Goal: Information Seeking & Learning: Understand process/instructions

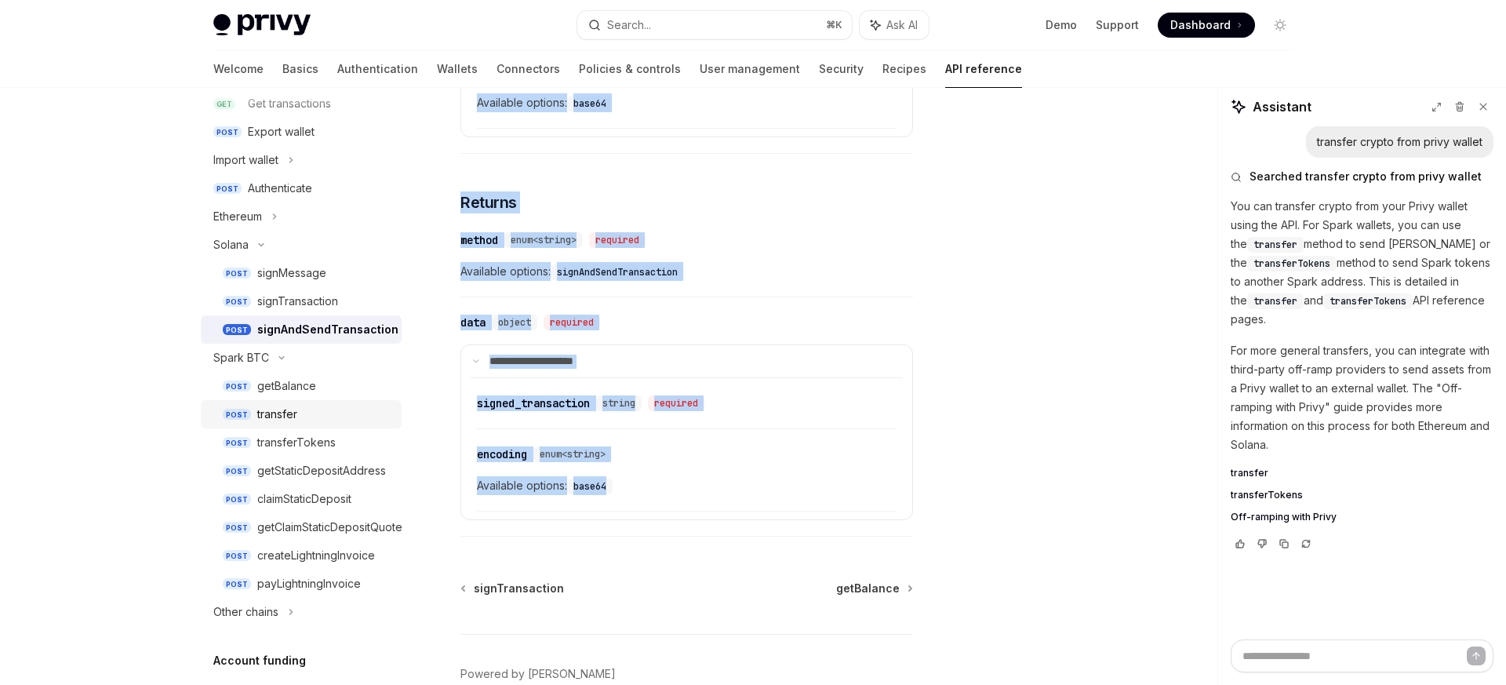
scroll to position [331, 0]
click at [719, 346] on summary "**********" at bounding box center [686, 361] width 451 height 33
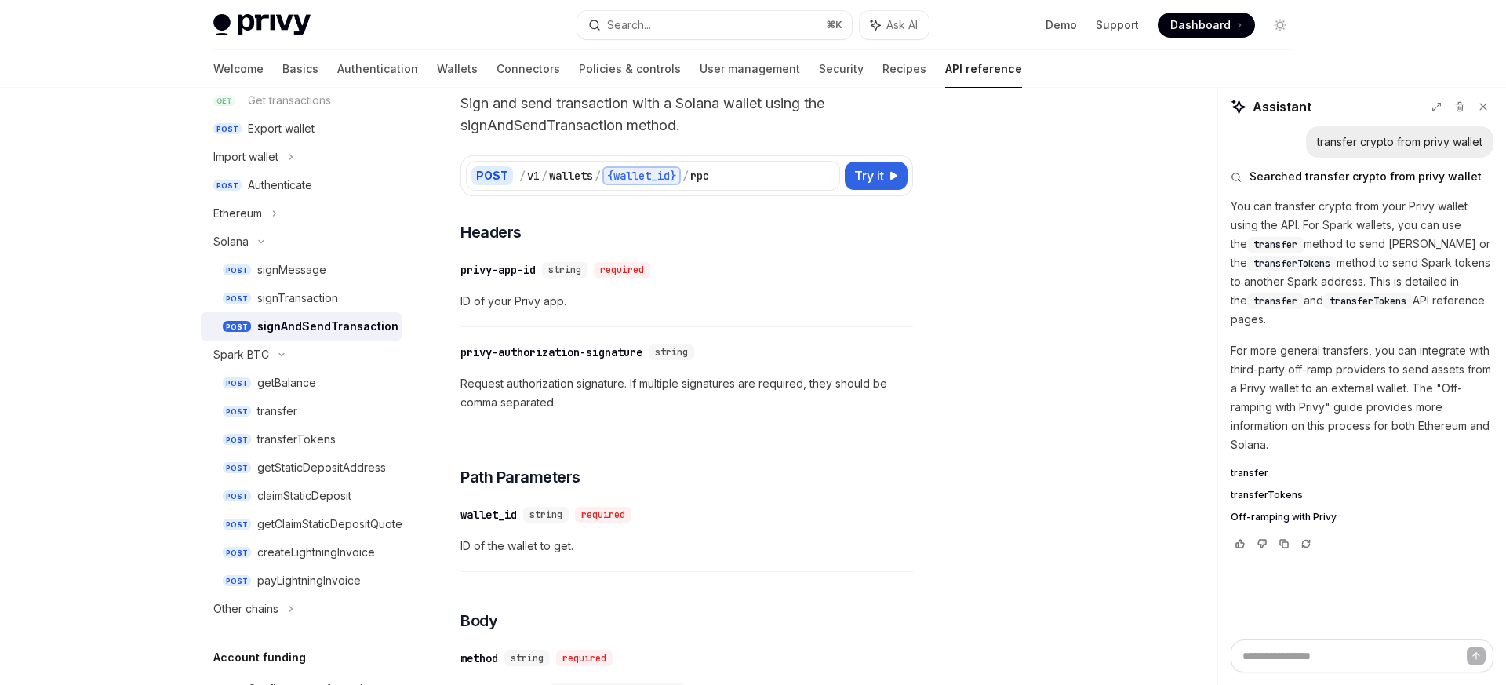
scroll to position [0, 0]
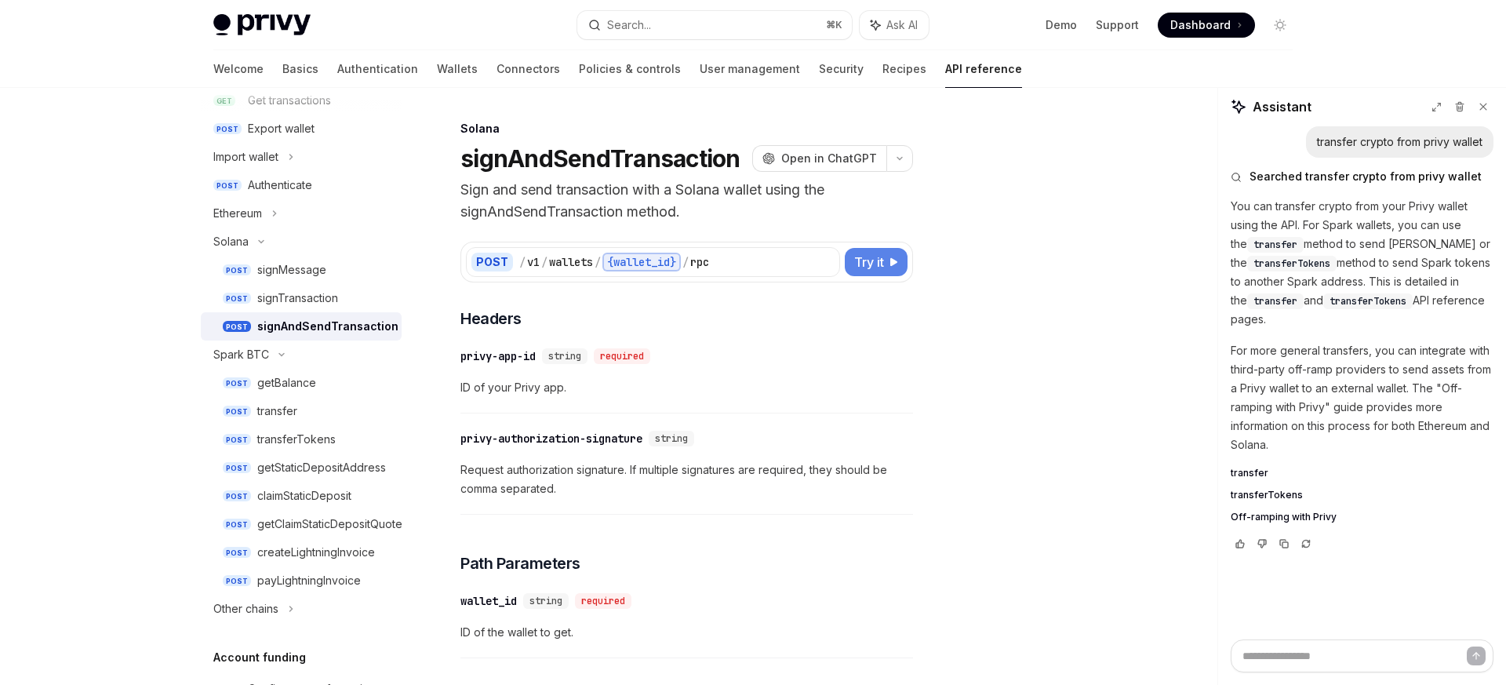
click at [871, 265] on span "Try it" at bounding box center [869, 262] width 30 height 19
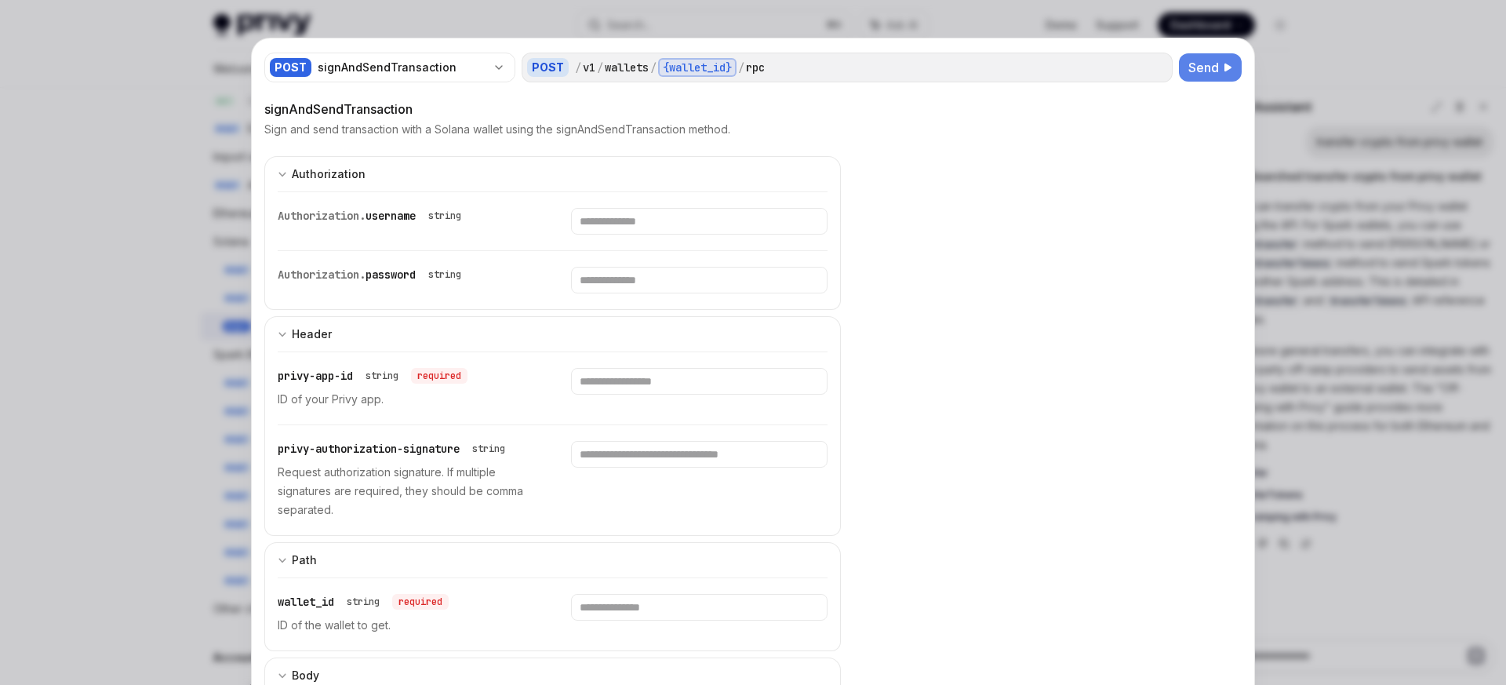
click at [1214, 73] on span "Send" at bounding box center [1204, 67] width 31 height 19
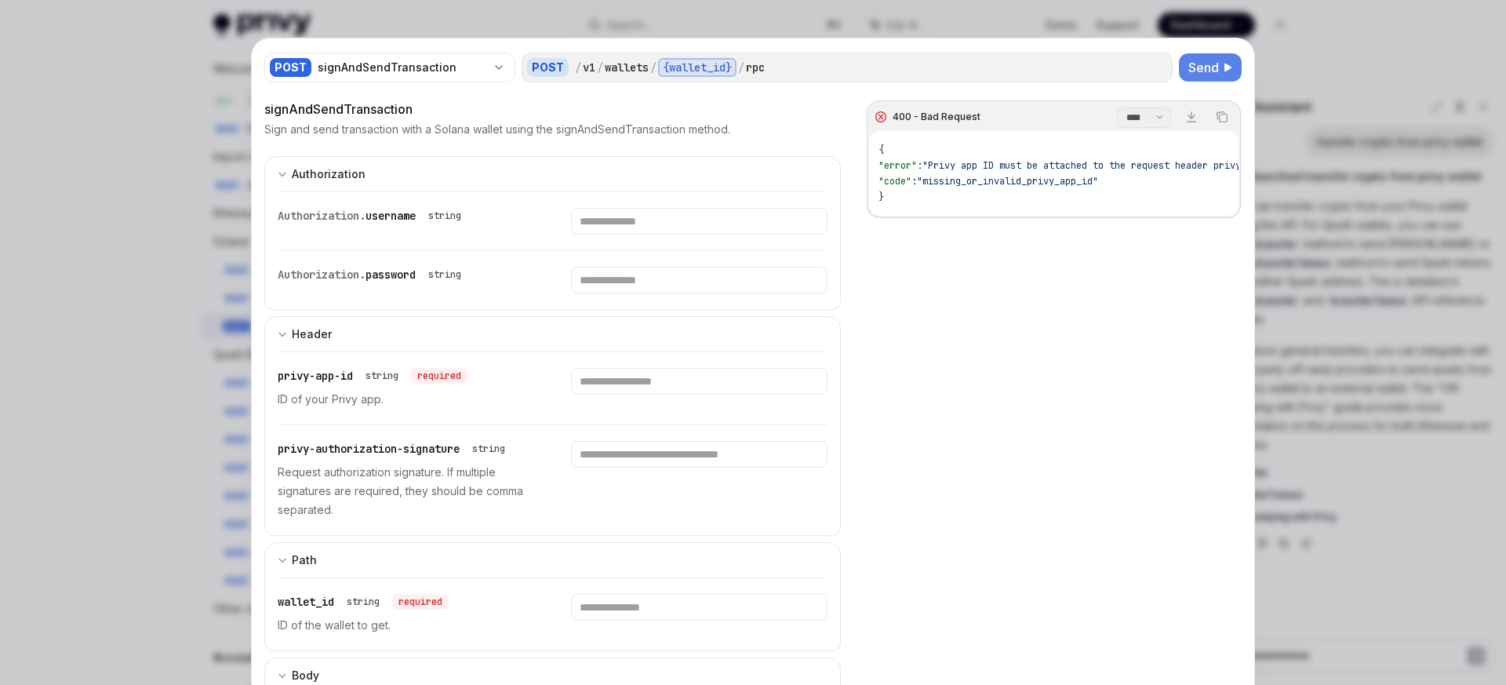
click at [1315, 253] on div at bounding box center [753, 342] width 1506 height 685
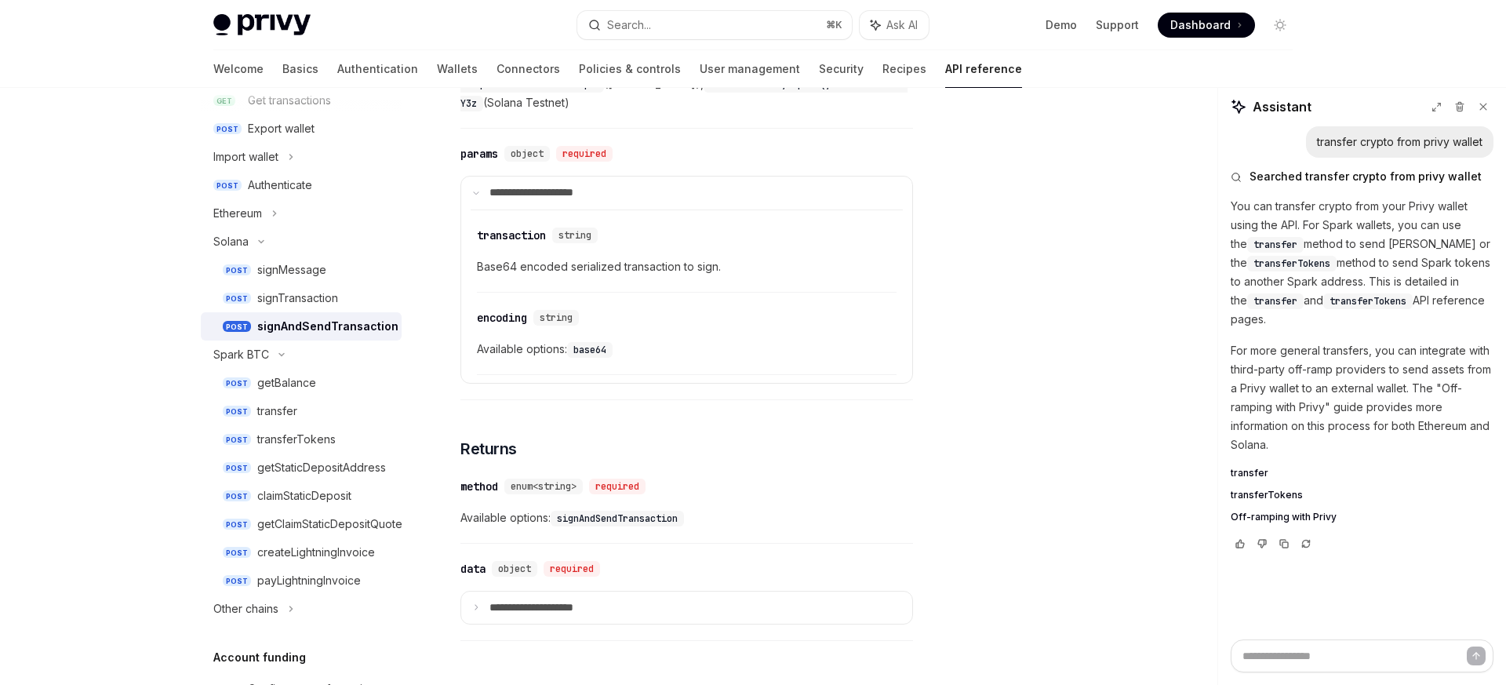
click at [1305, 252] on div at bounding box center [753, 342] width 1506 height 685
click at [437, 70] on link "Wallets" at bounding box center [457, 69] width 41 height 38
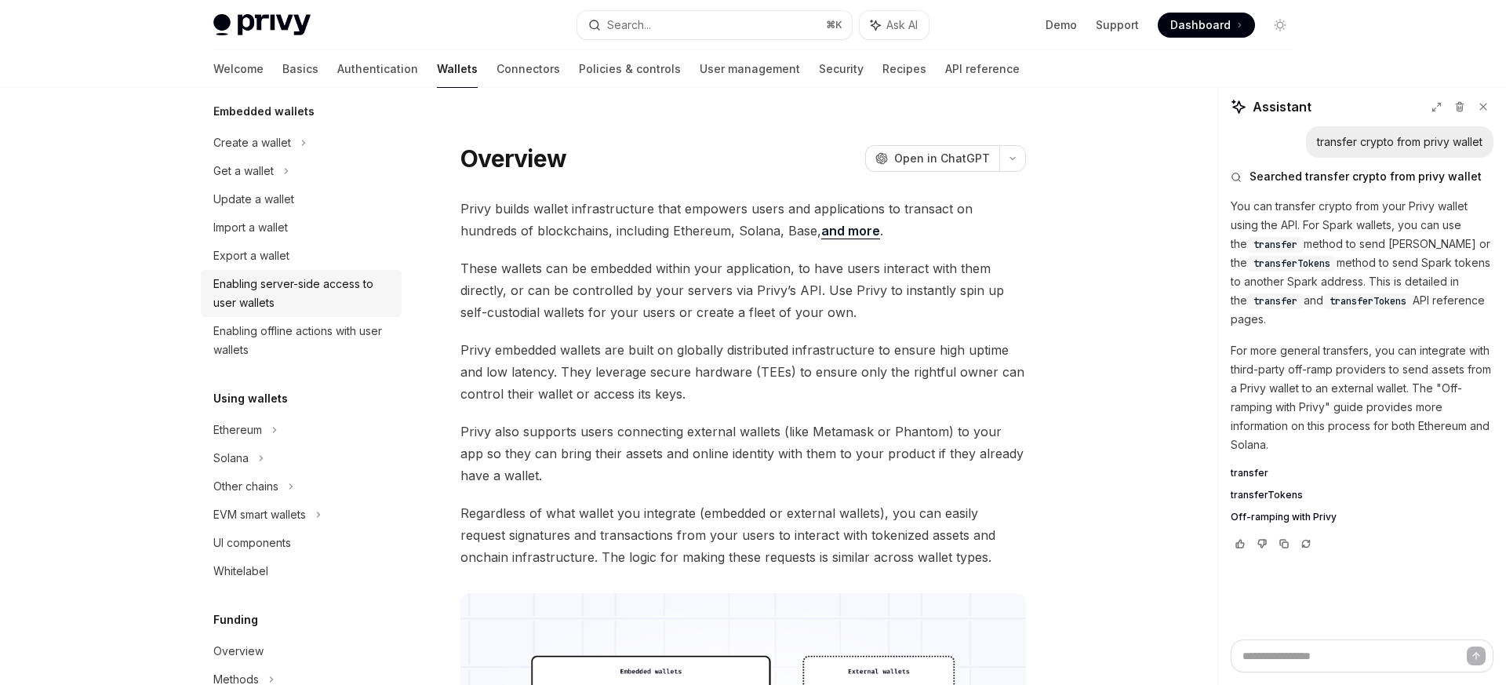
scroll to position [130, 0]
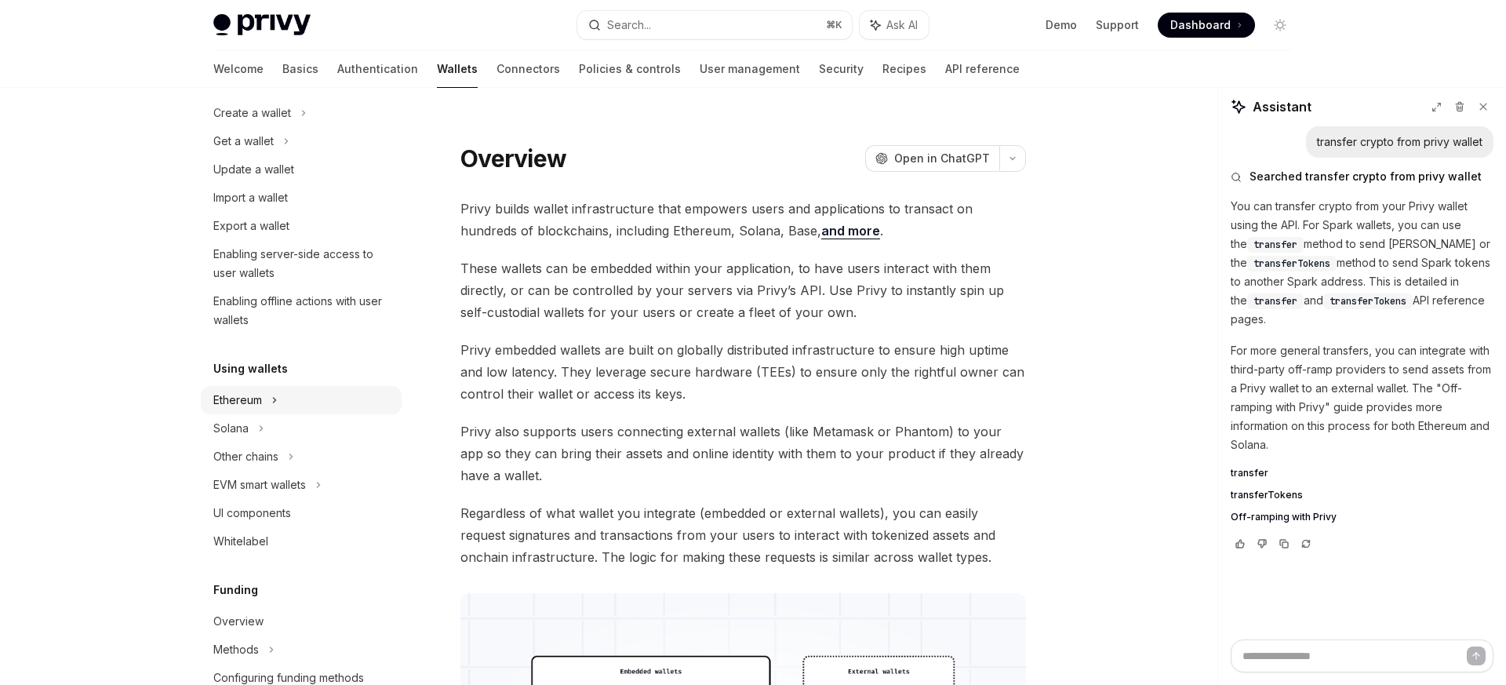
click at [257, 127] on div "Ethereum" at bounding box center [301, 113] width 201 height 28
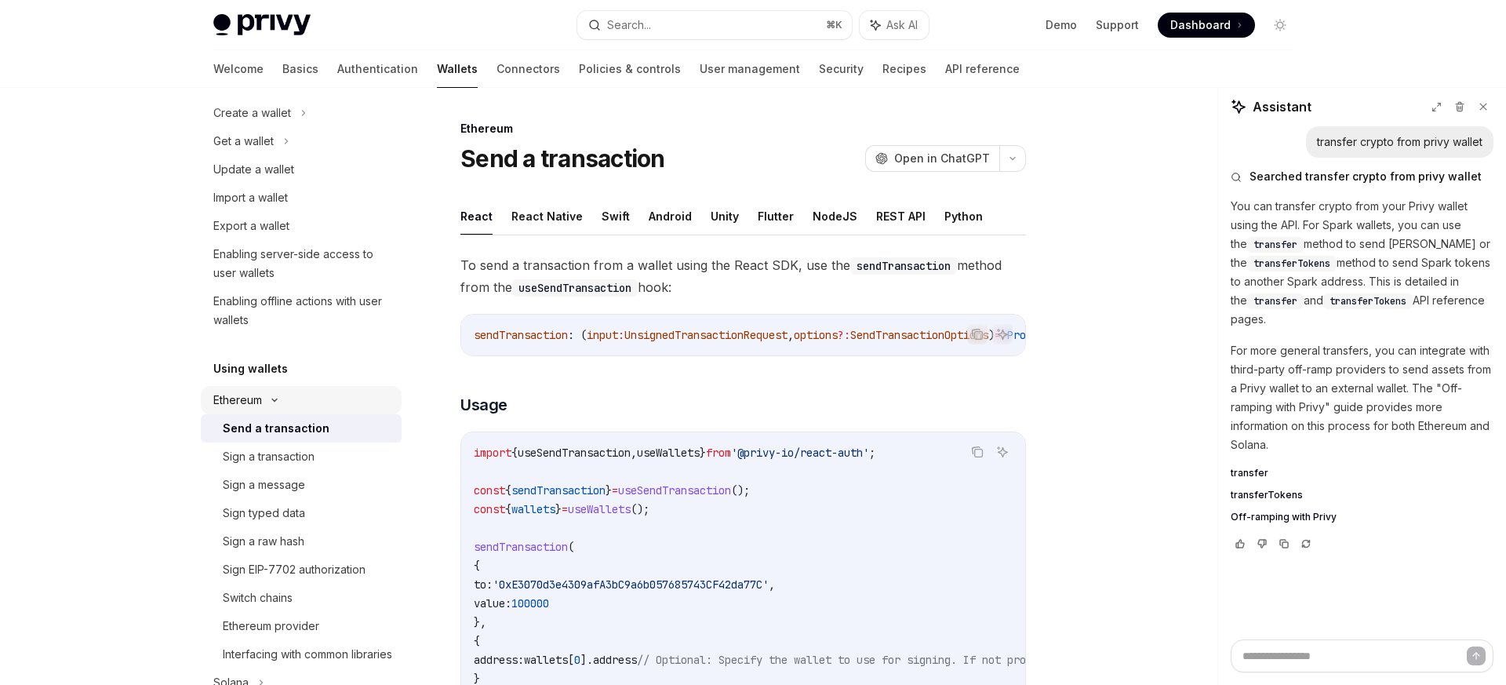
click at [254, 122] on div "Ethereum" at bounding box center [252, 113] width 78 height 19
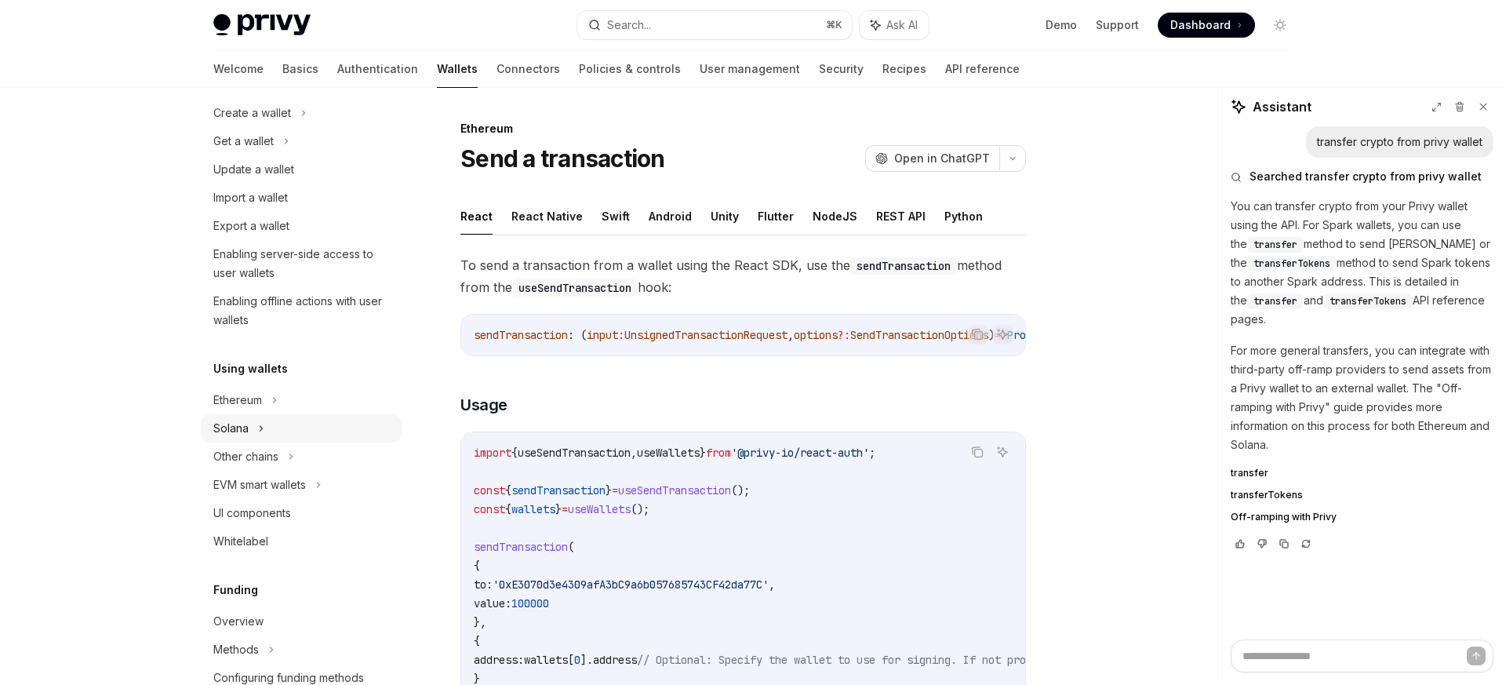
click at [253, 155] on div "Solana" at bounding box center [301, 141] width 201 height 28
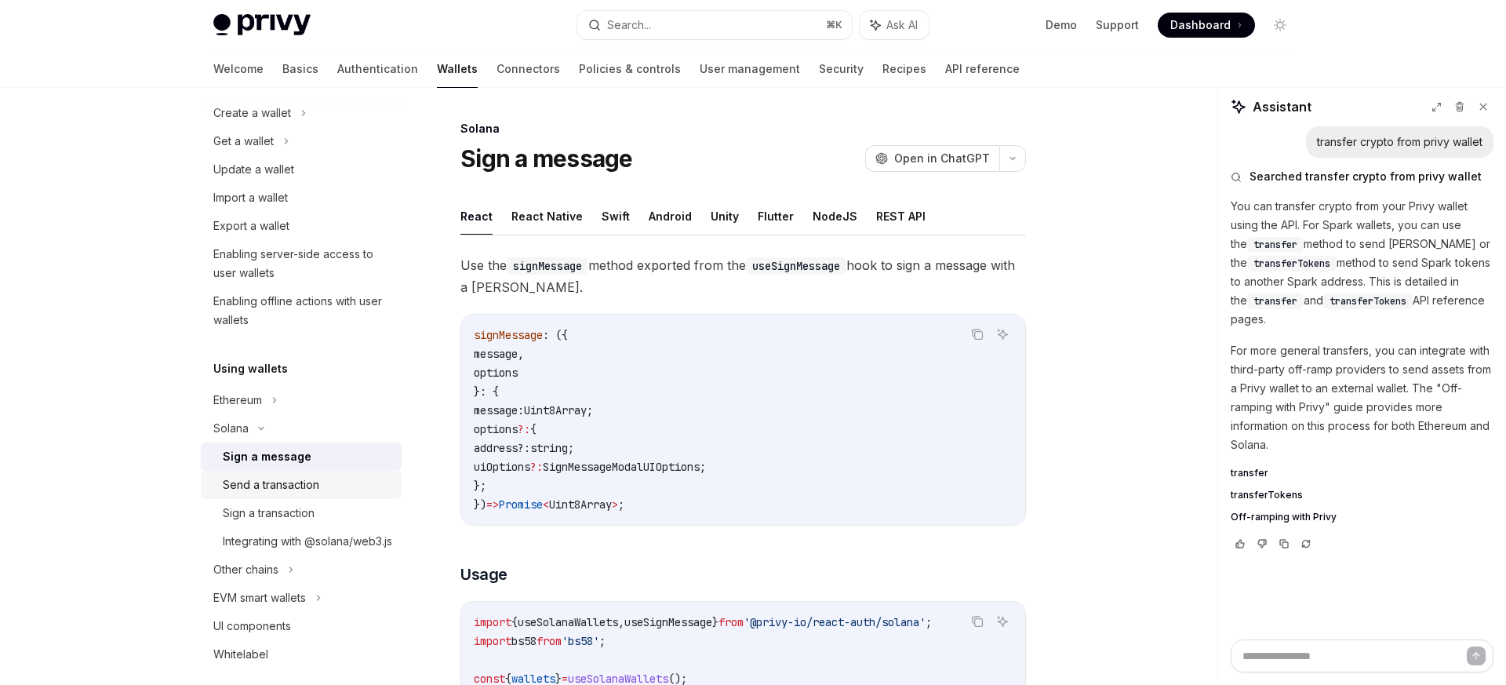
scroll to position [139, 0]
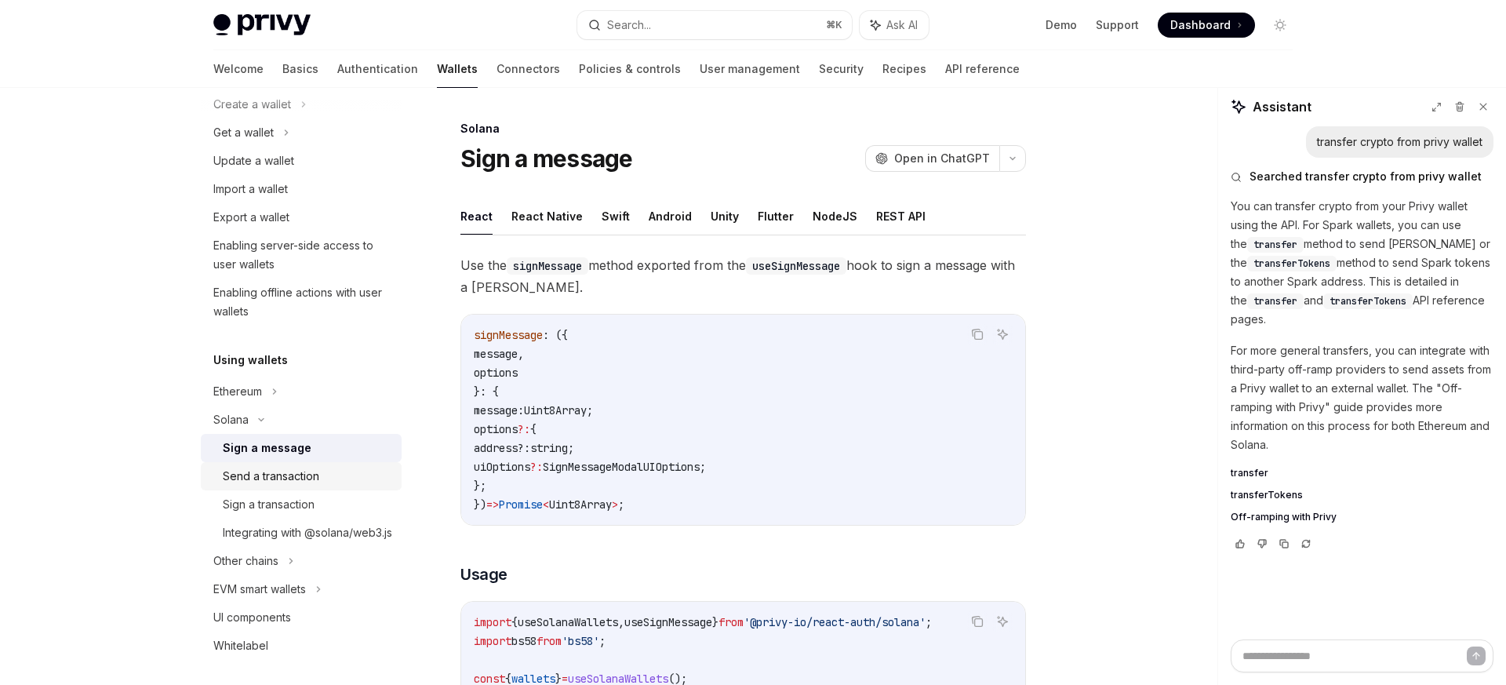
click at [294, 479] on div "Send a transaction" at bounding box center [271, 476] width 97 height 19
type textarea "*"
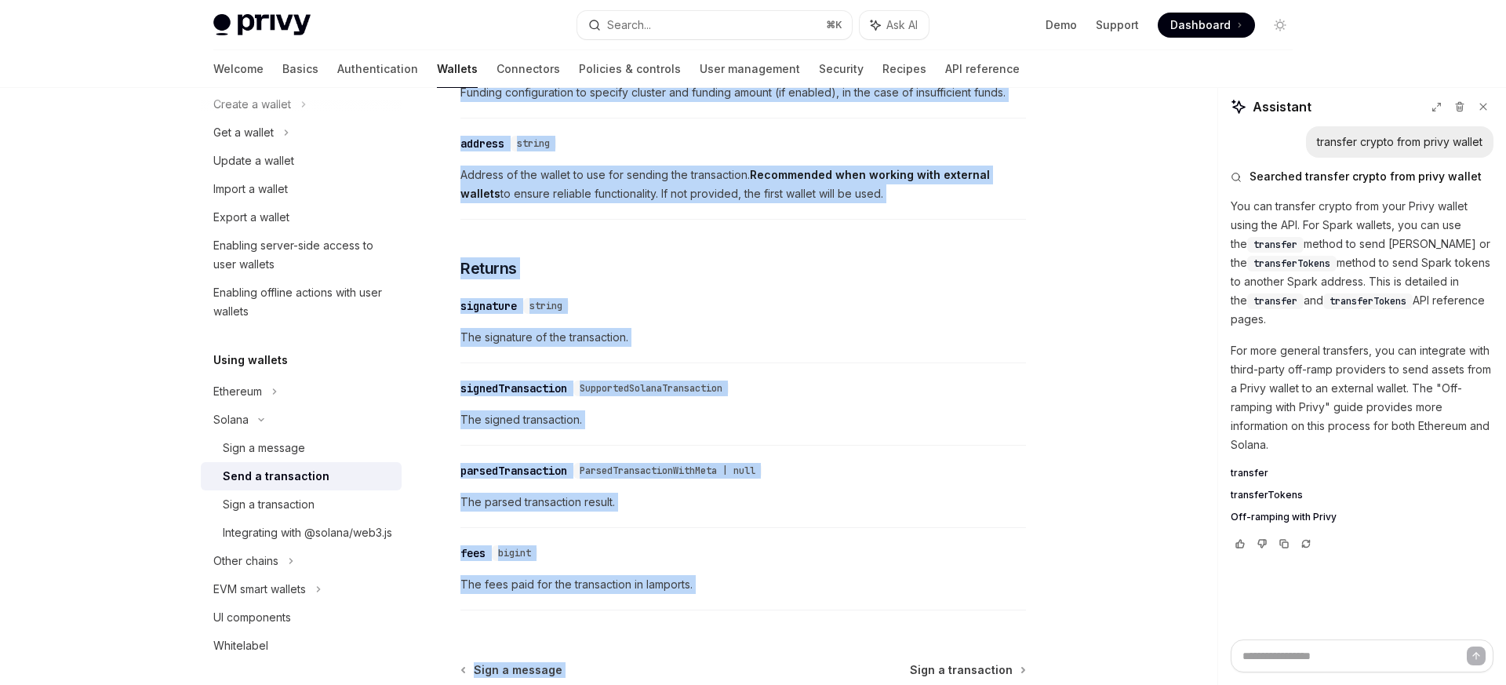
scroll to position [1968, 0]
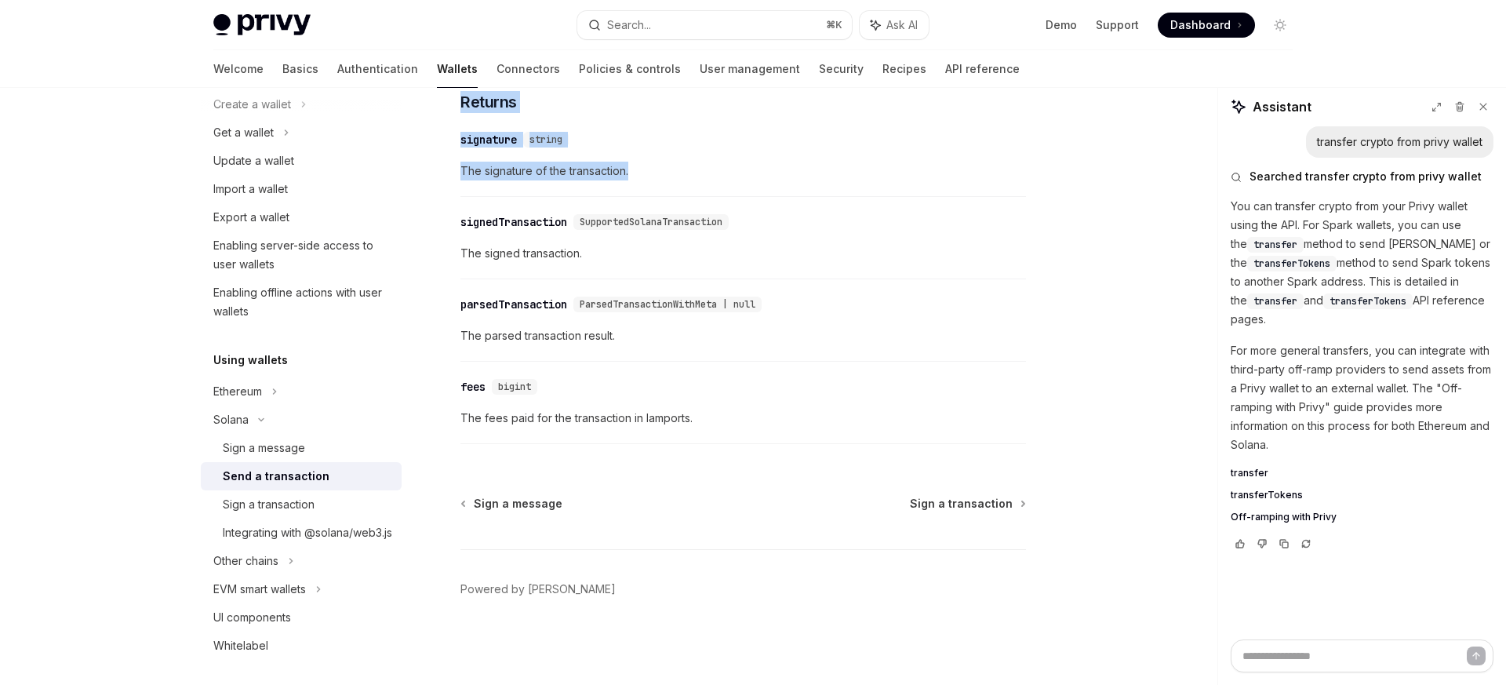
drag, startPoint x: 454, startPoint y: 322, endPoint x: 743, endPoint y: 191, distance: 317.1
click at [743, 191] on div "​ signature string The signature of the transaction." at bounding box center [744, 159] width 566 height 75
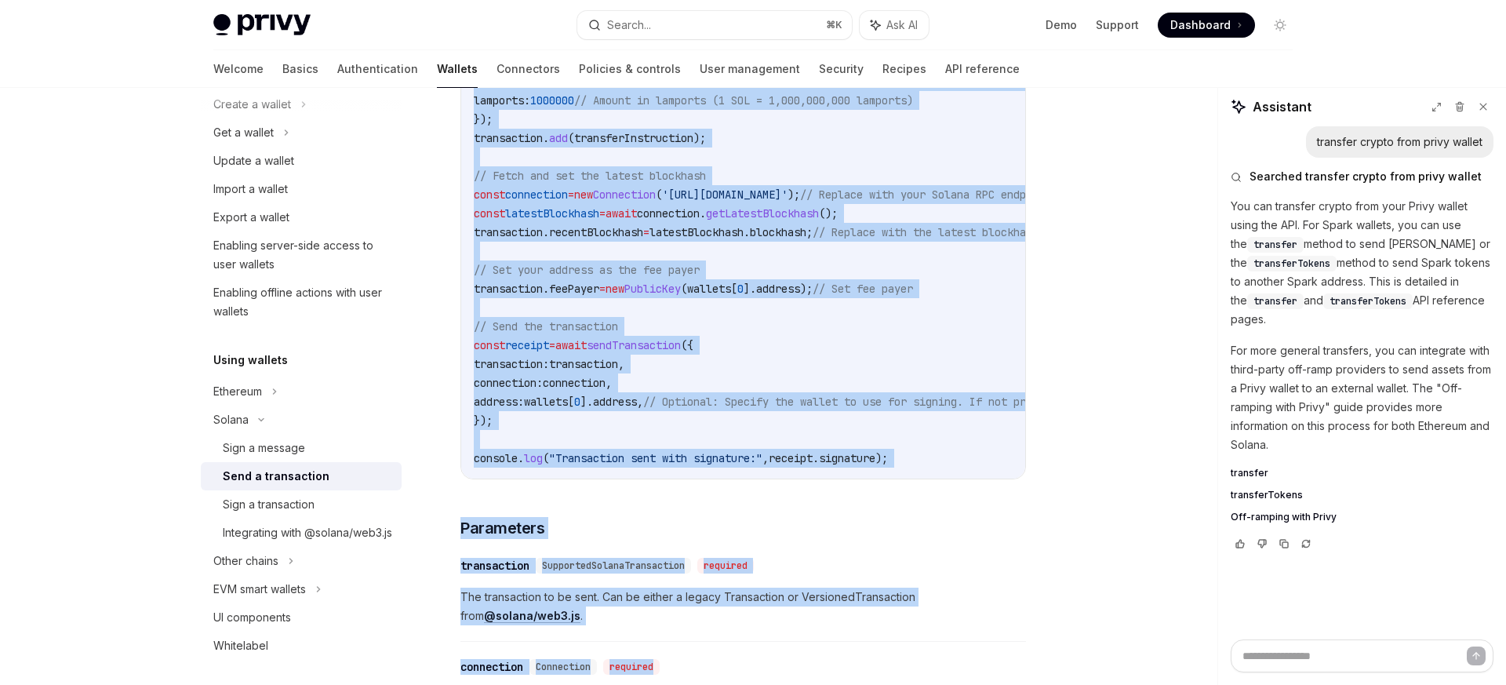
scroll to position [943, 0]
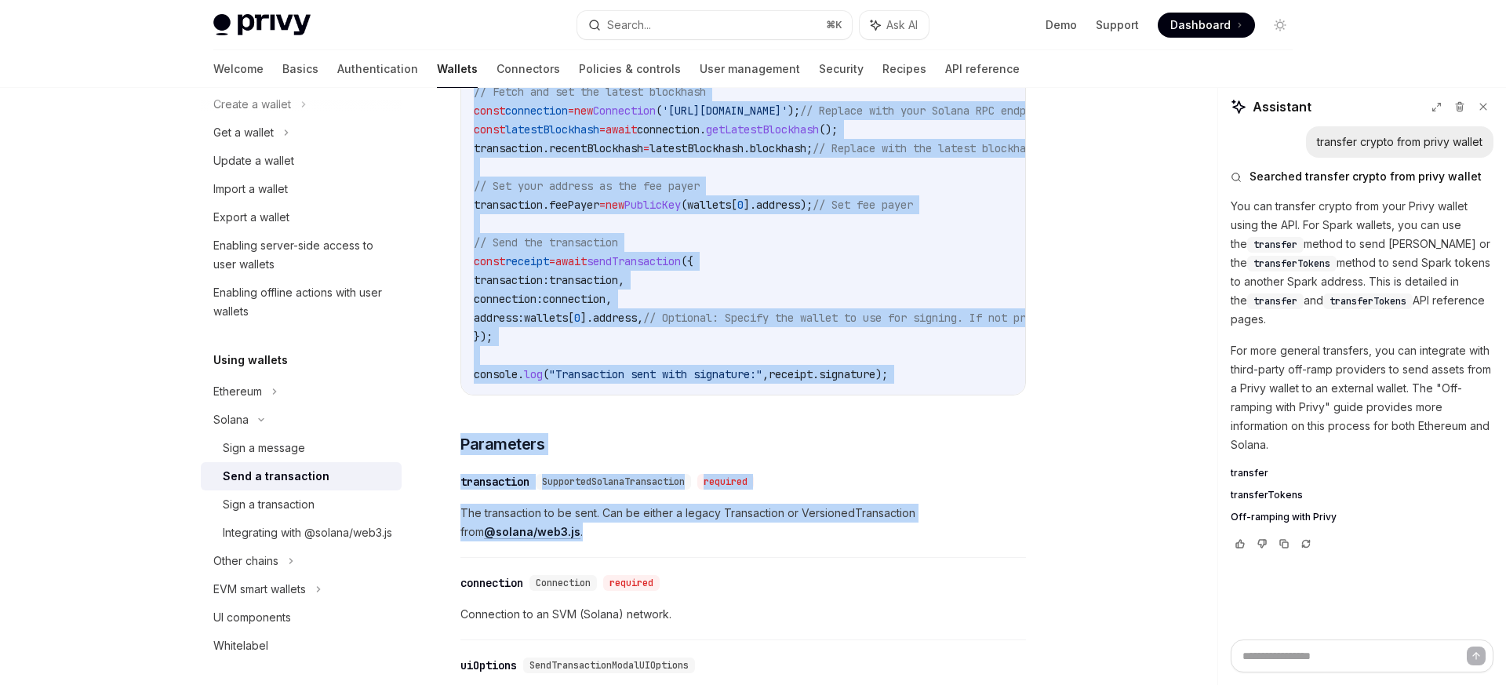
drag, startPoint x: 456, startPoint y: 308, endPoint x: 953, endPoint y: 531, distance: 545.4
click at [953, 531] on div "Solana Send a transaction OpenAI Open in ChatGPT OpenAI Open in ChatGPT To spon…" at bounding box center [596, 440] width 866 height 2528
copy div "Lo ipsu d sitametcons adip e seddoe tempo inc Utlab ETD, mag ali enimAdminimven…"
